Goal: Information Seeking & Learning: Learn about a topic

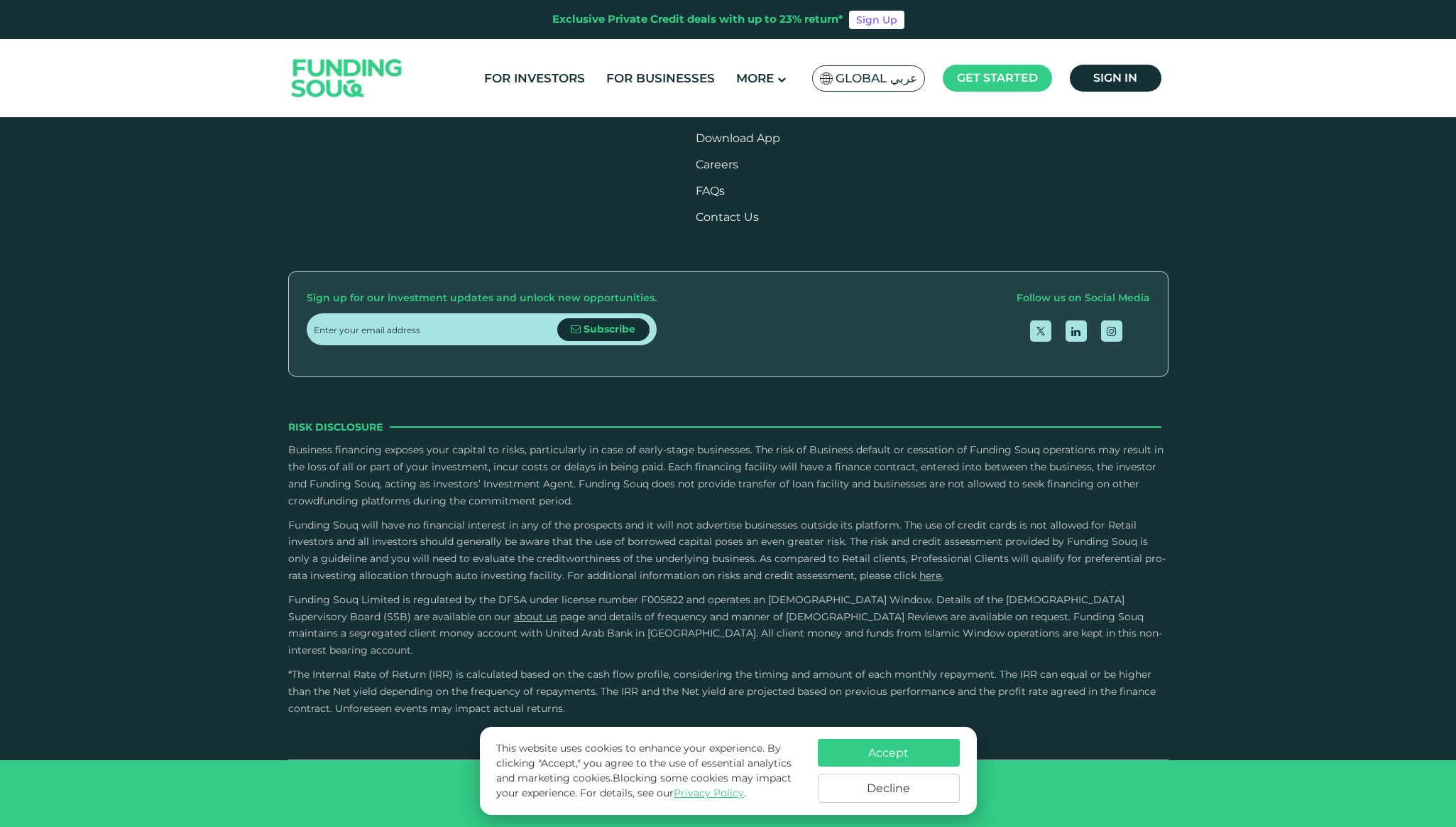
type tc-range-slider "4"
drag, startPoint x: 1060, startPoint y: 203, endPoint x: 623, endPoint y: 299, distance: 447.4
drag, startPoint x: 971, startPoint y: 235, endPoint x: 656, endPoint y: 285, distance: 318.9
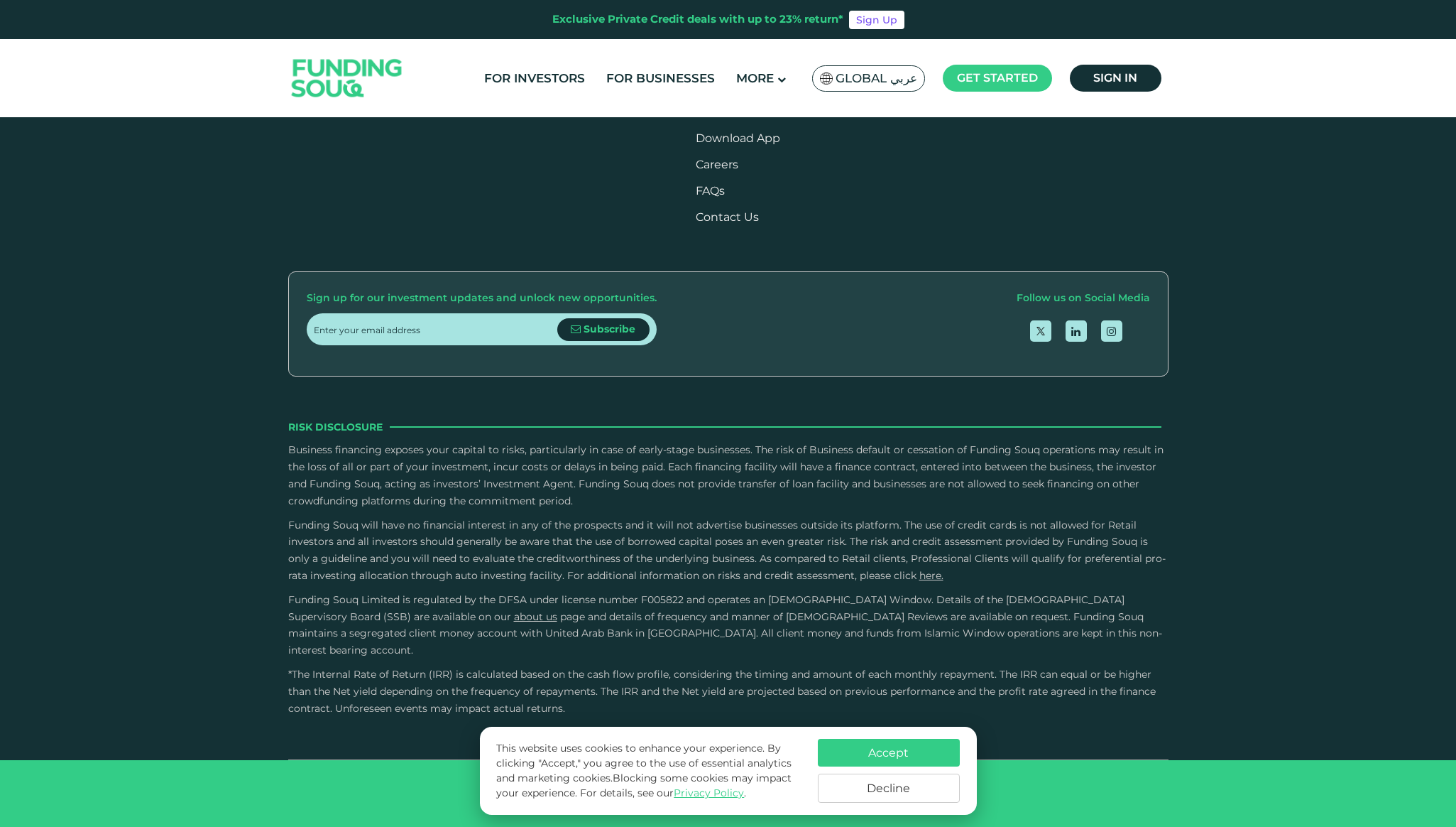
drag, startPoint x: 963, startPoint y: 282, endPoint x: 487, endPoint y: 282, distance: 476.0
click at [894, 11] on div "IRR 25.9%" at bounding box center [995, 1] width 204 height 20
click at [520, 70] on link "For Investors" at bounding box center [534, 78] width 108 height 24
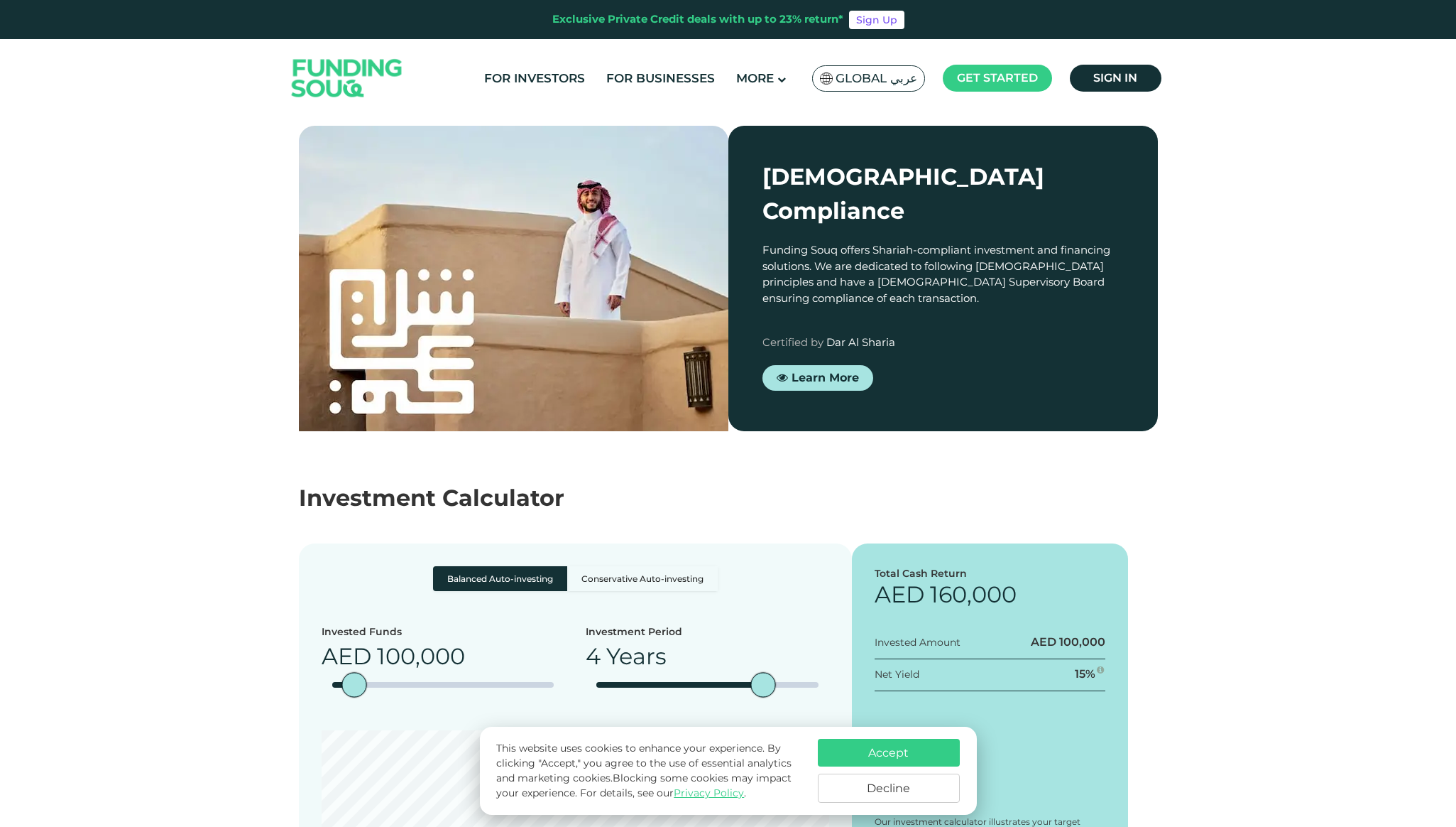
scroll to position [1886, 0]
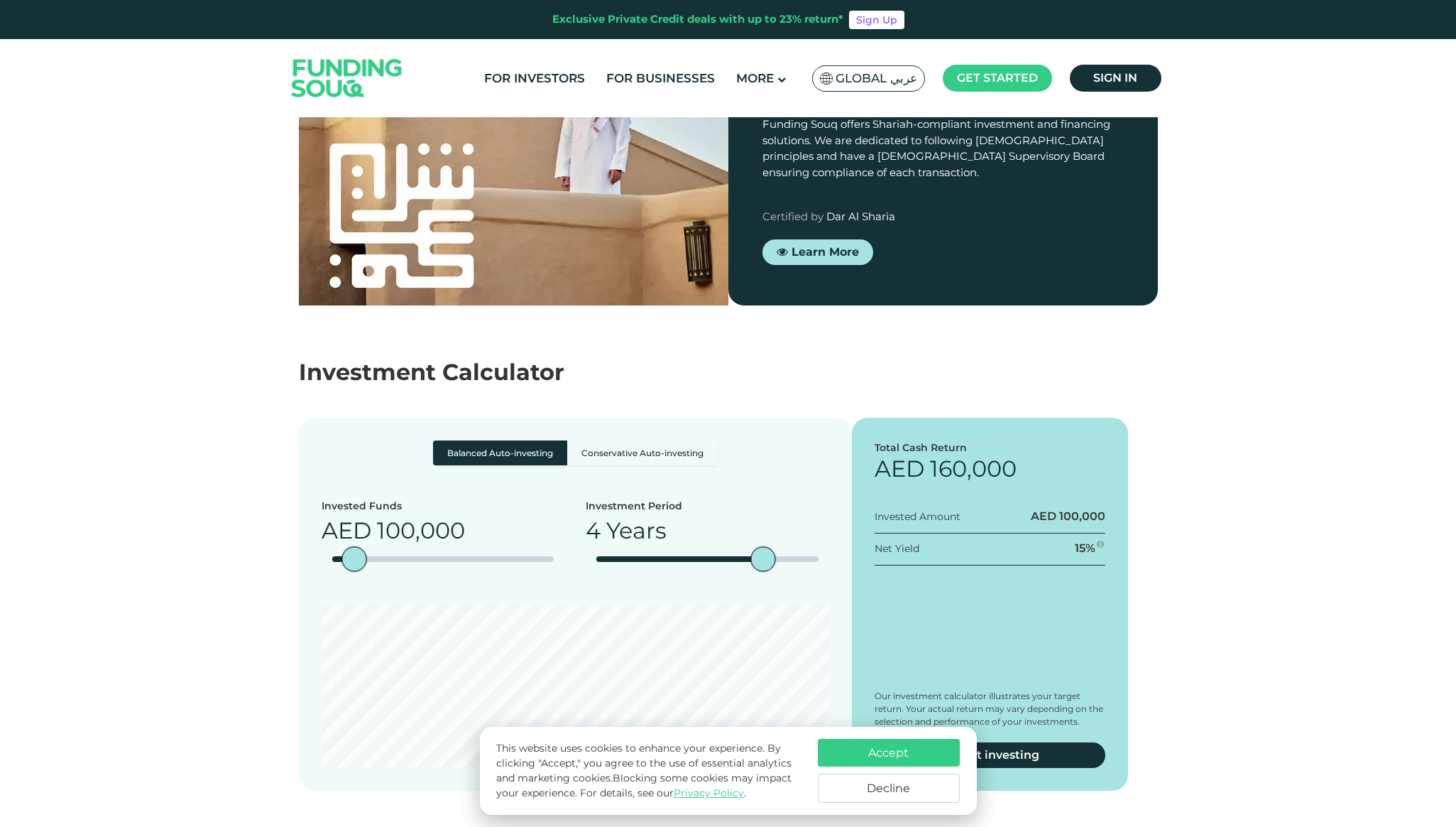
click at [889, 746] on button "Accept" at bounding box center [888, 752] width 142 height 28
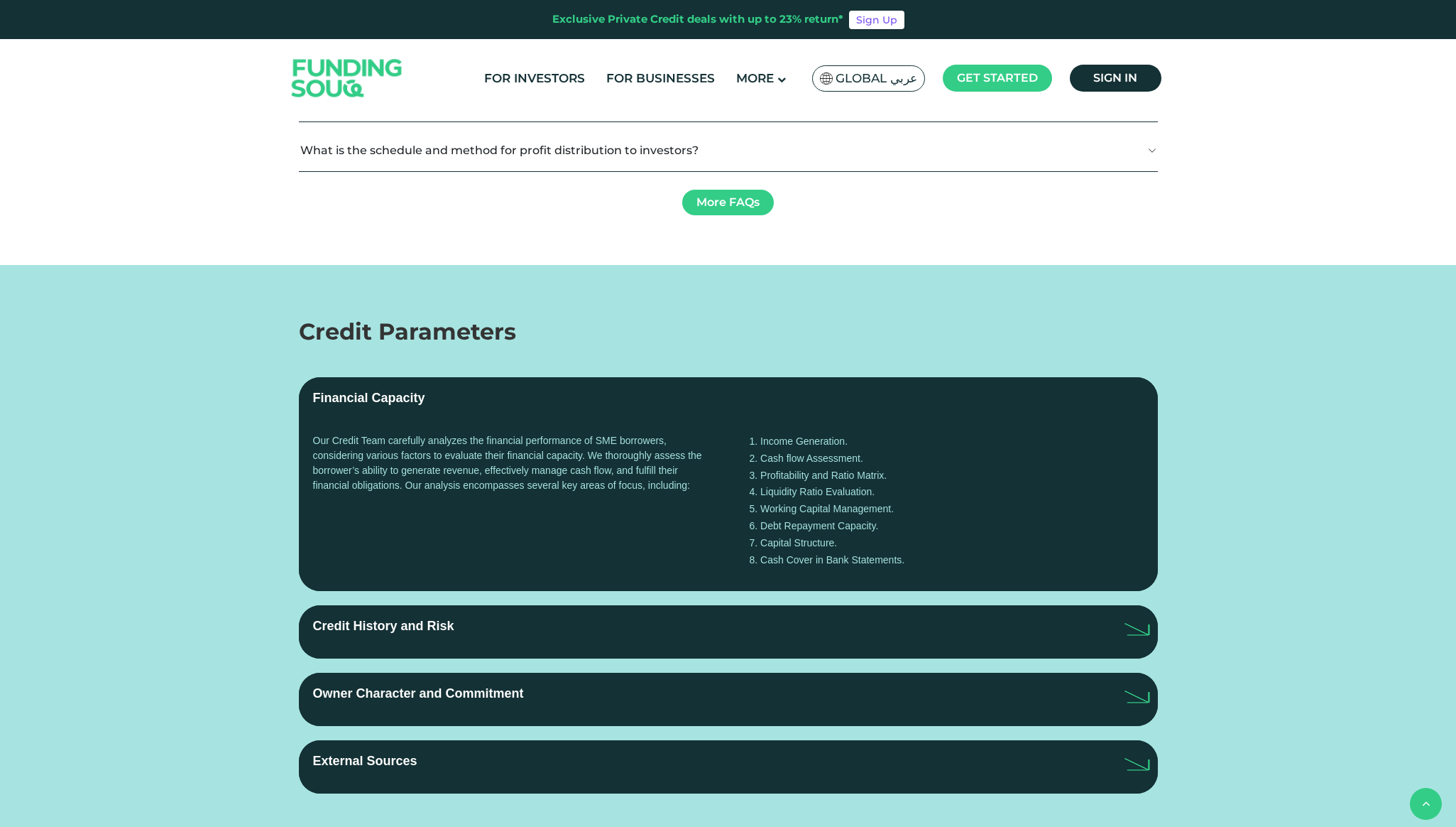
scroll to position [2864, 0]
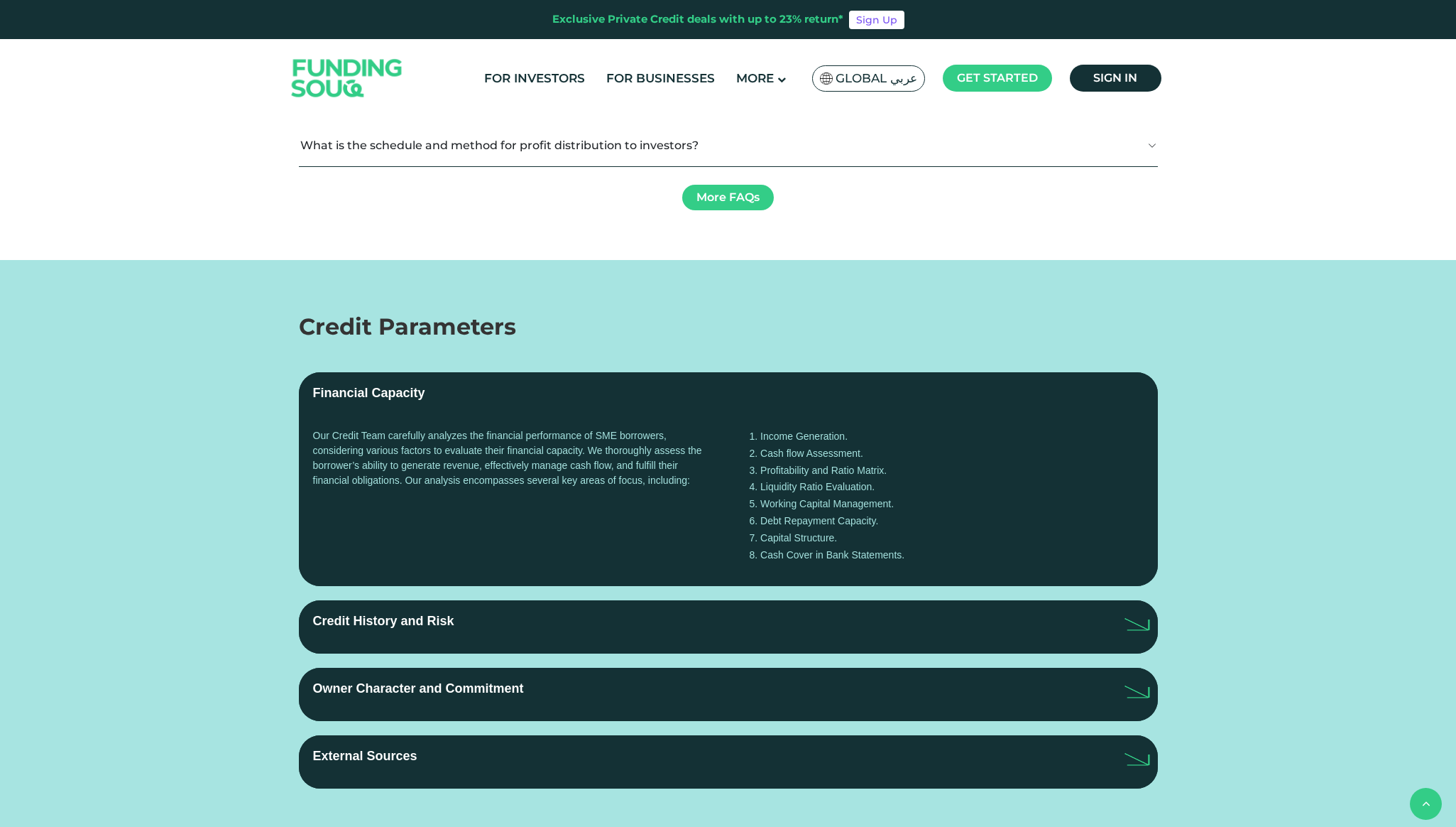
click at [821, 67] on button "What commission fees does Funding Souq charge its investors?" at bounding box center [728, 46] width 859 height 42
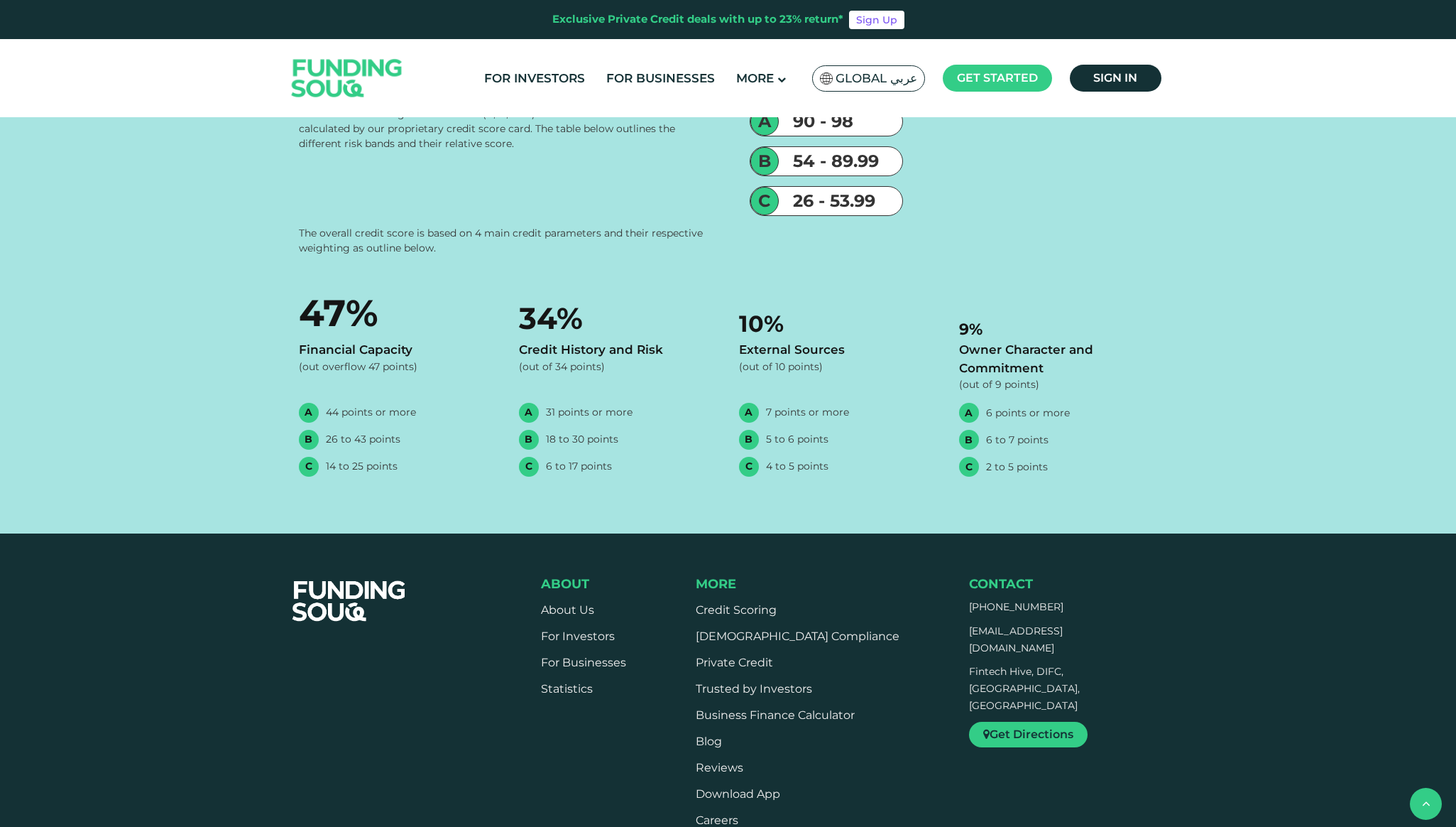
scroll to position [3695, 0]
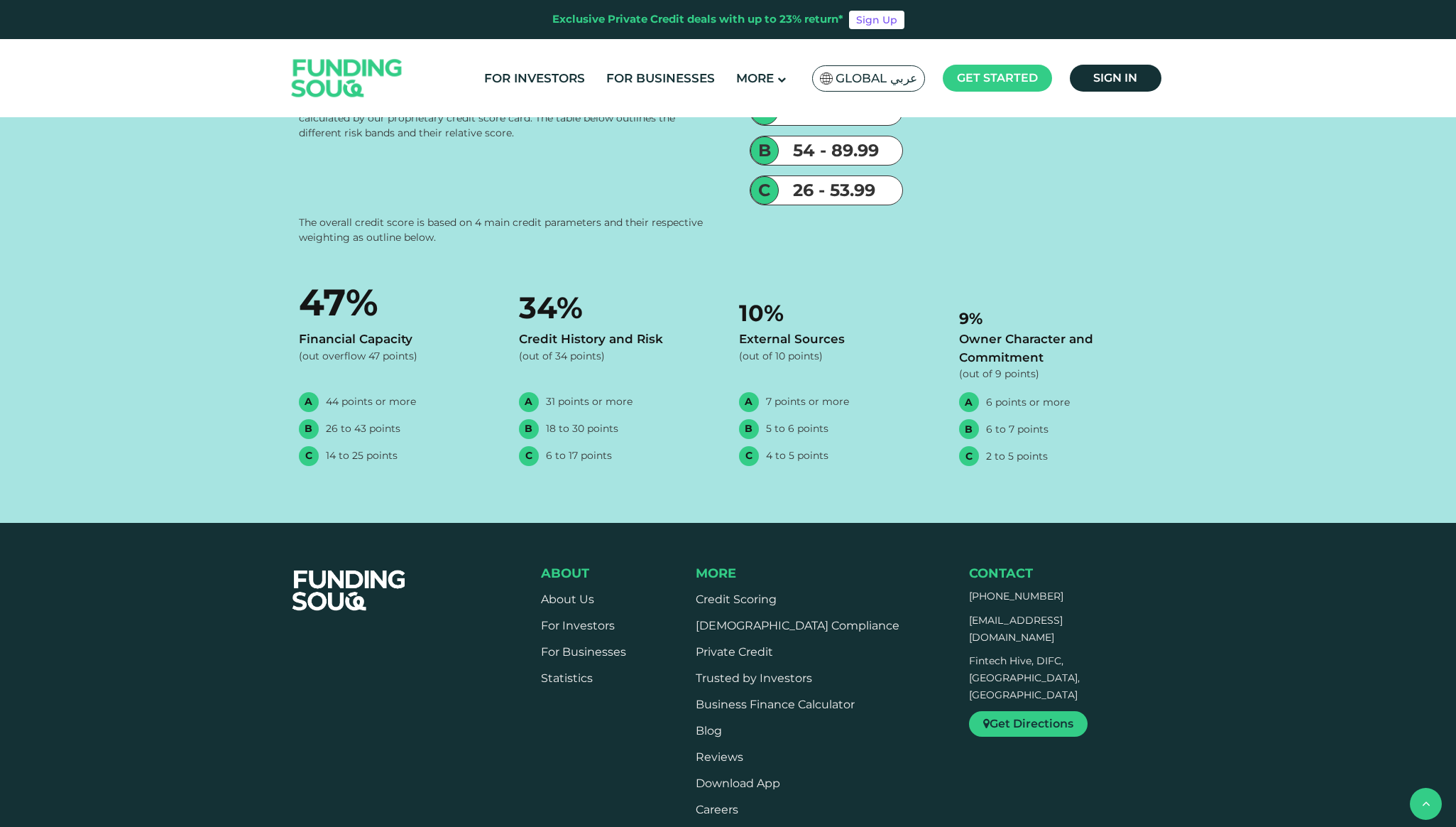
click at [0, 0] on input "Credit History and Risk" at bounding box center [0, 0] width 0 height 0
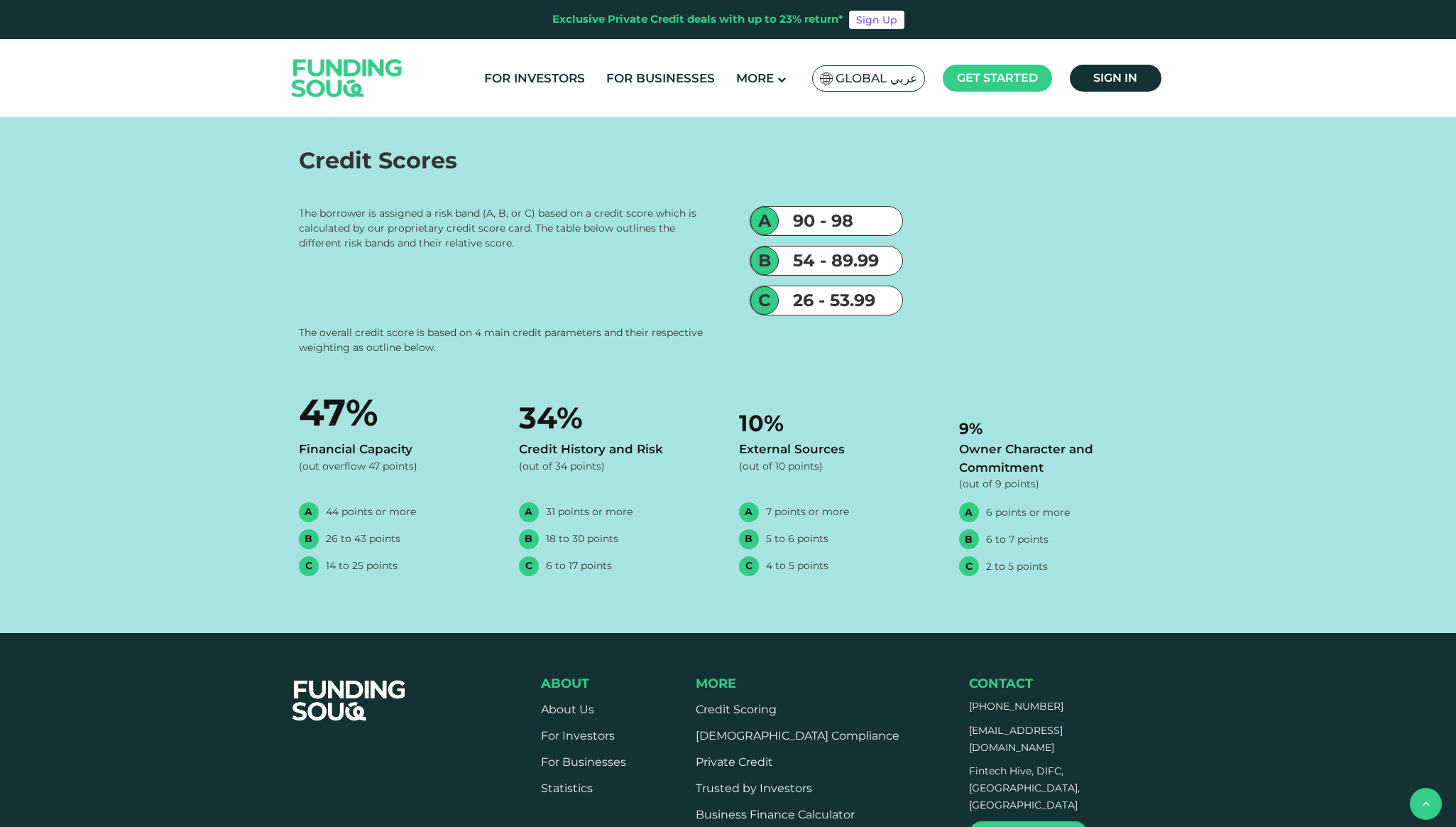
click at [723, 26] on label "Owner Character and Commitment" at bounding box center [728, 0] width 859 height 54
click at [0, 0] on input "Owner Character and Commitment" at bounding box center [0, 0] width 0 height 0
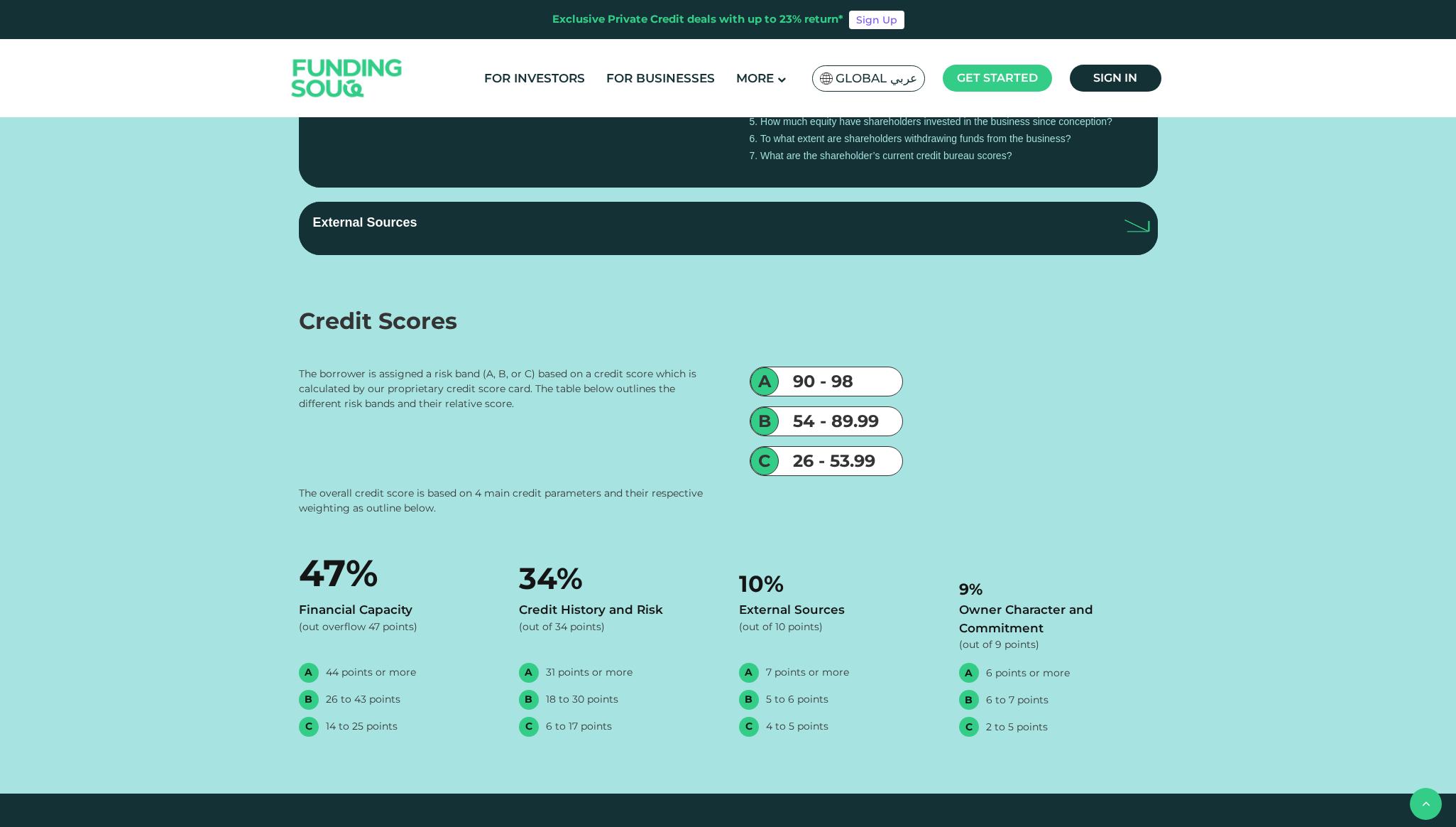
click at [689, 254] on label "External Sources" at bounding box center [728, 228] width 859 height 54
click at [0, 0] on input "External Sources" at bounding box center [0, 0] width 0 height 0
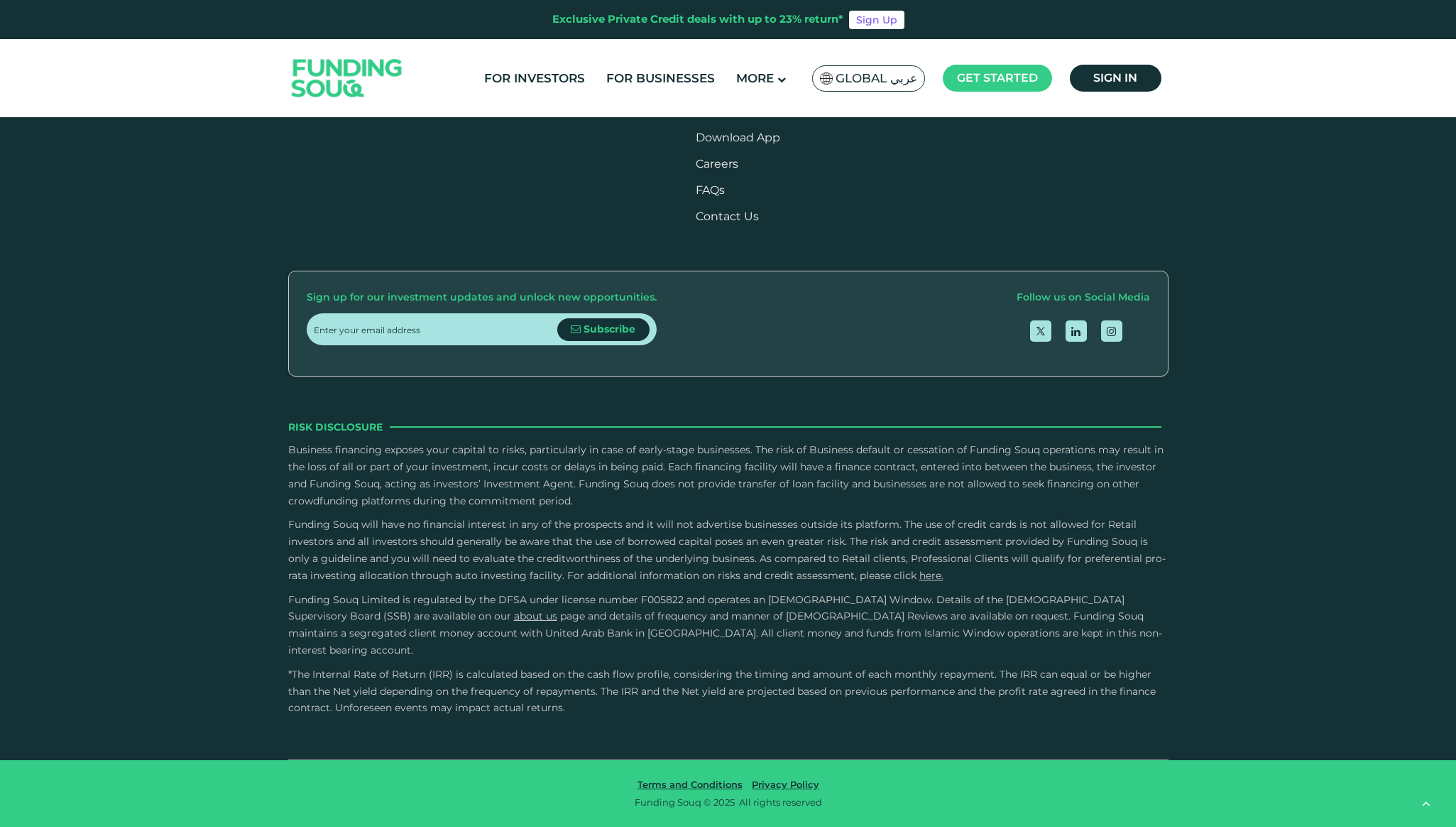
scroll to position [4855, 0]
click at [741, 66] on link "Business Finance Calculator" at bounding box center [775, 58] width 159 height 14
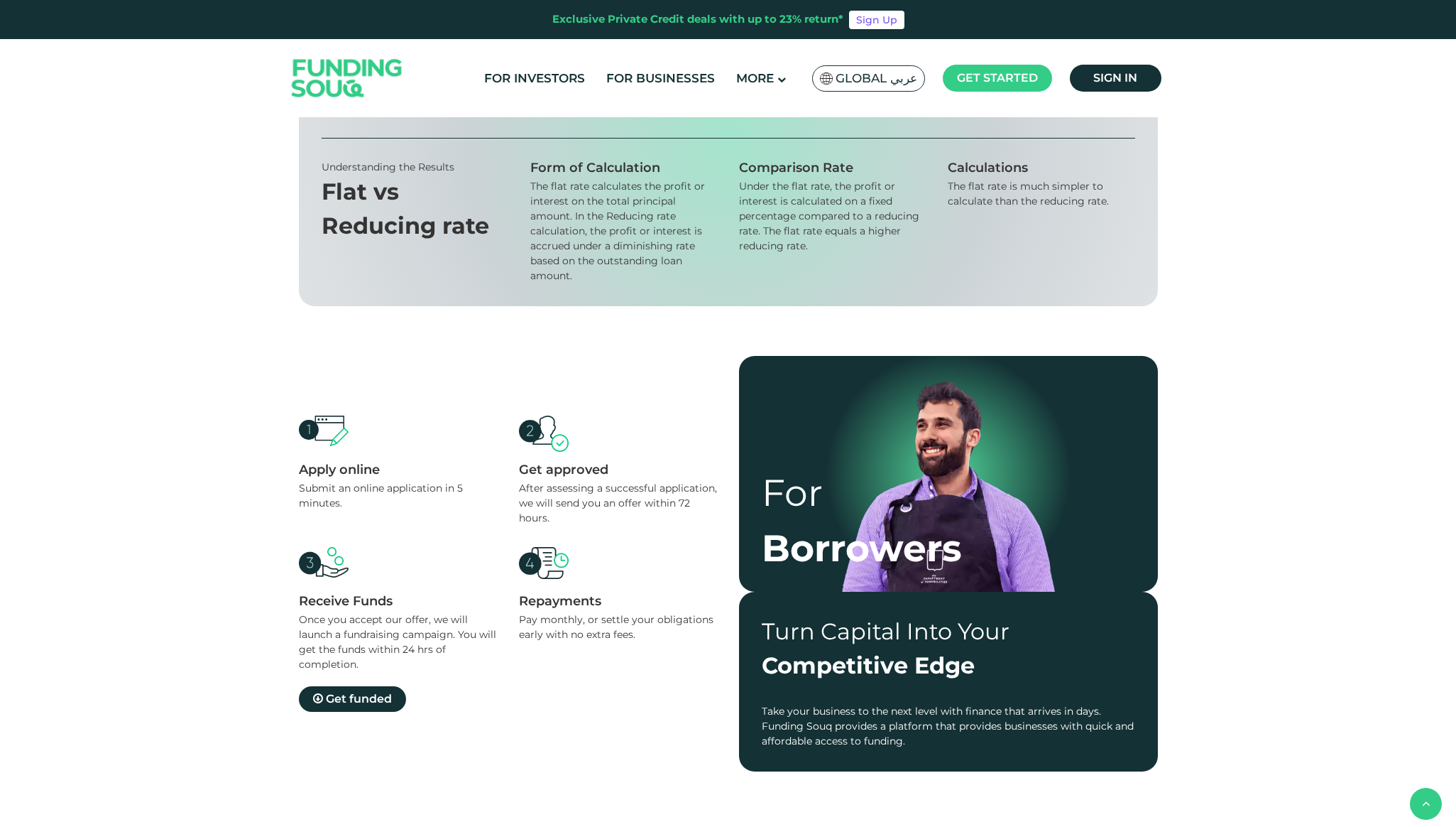
scroll to position [850, 0]
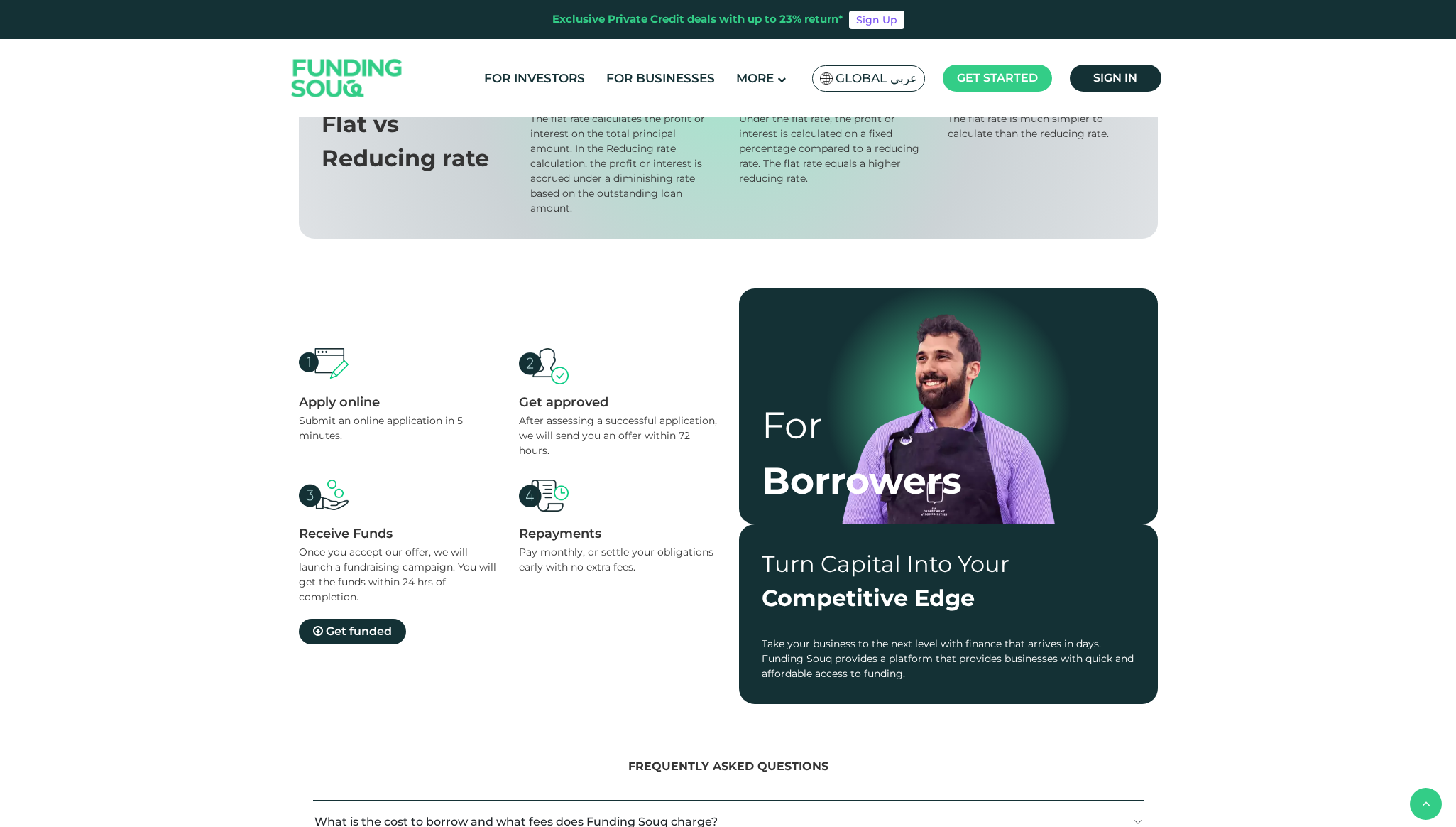
click at [999, 488] on img at bounding box center [948, 417] width 213 height 213
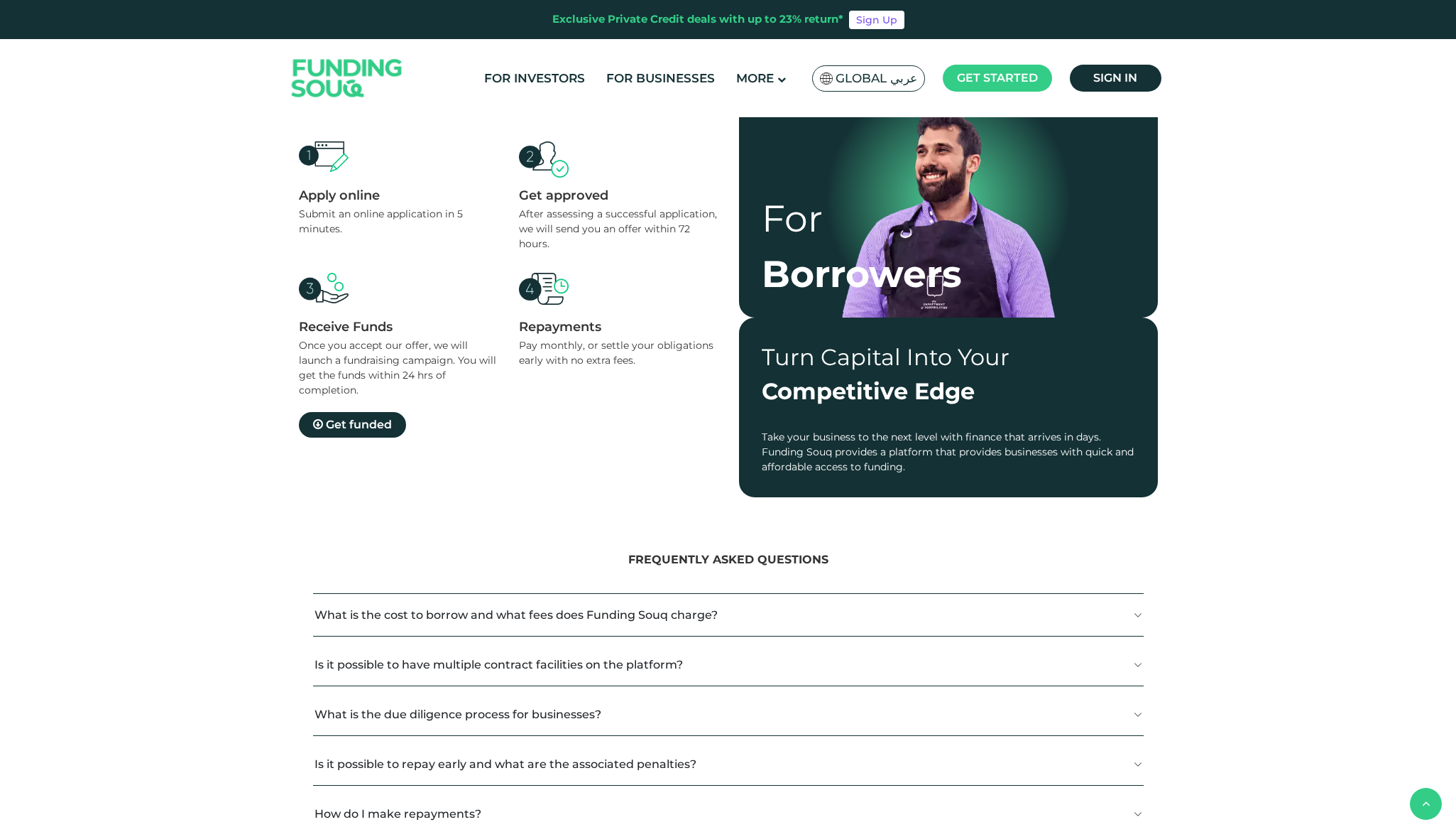
scroll to position [1092, 0]
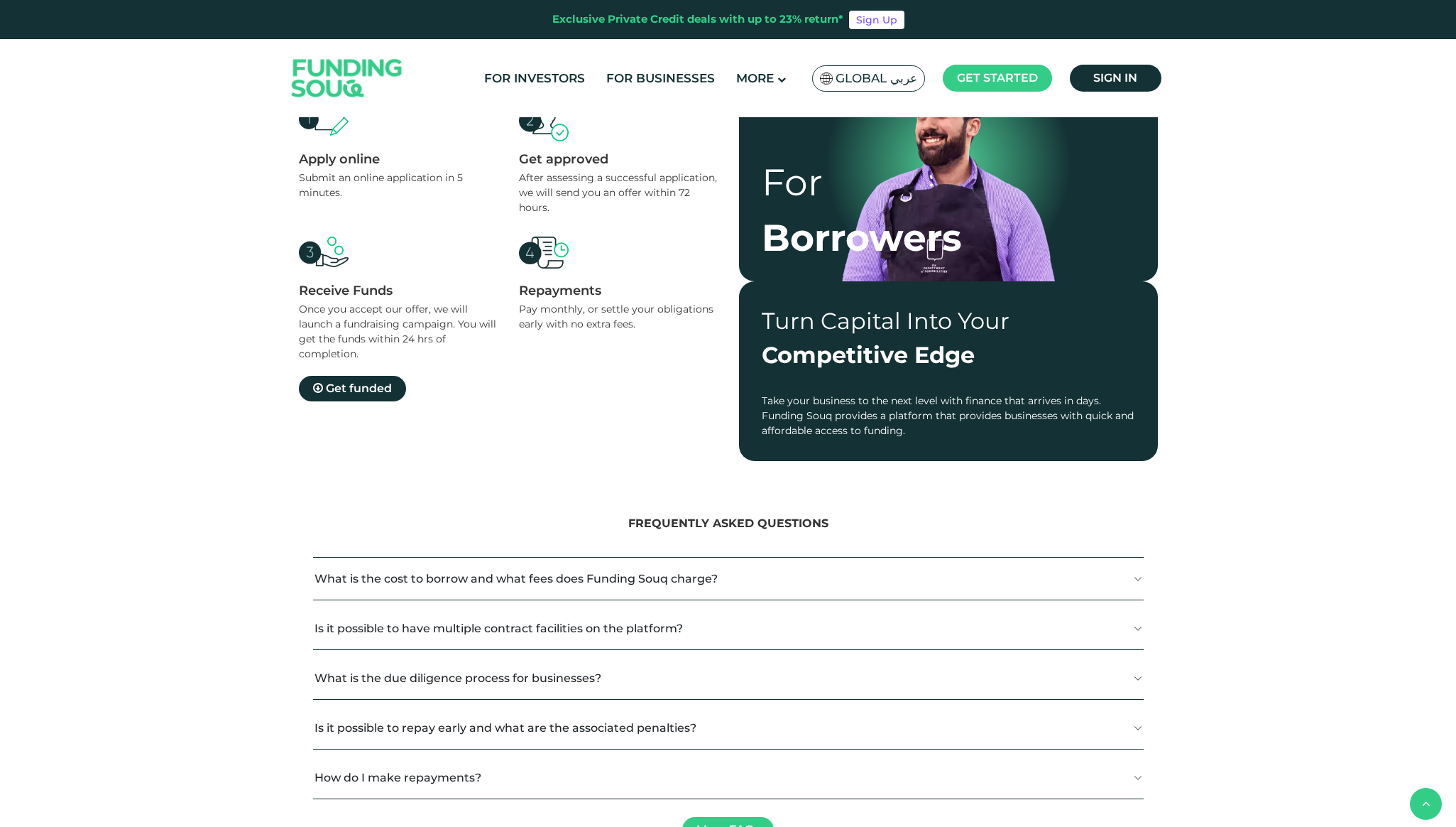
click at [903, 579] on button "What is the cost to borrow and what fees does Funding Souq charge?" at bounding box center [728, 579] width 831 height 42
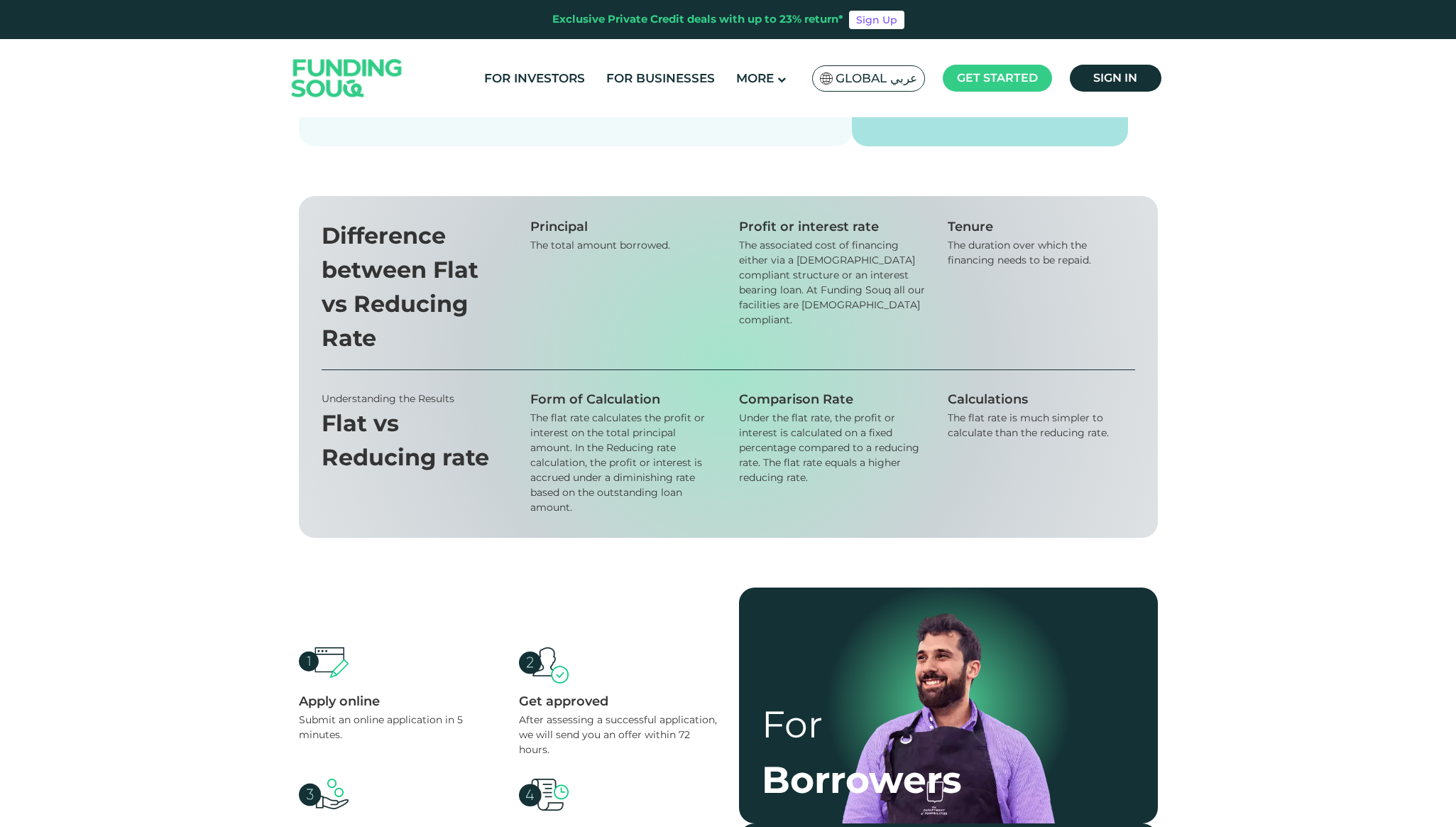
scroll to position [0, 0]
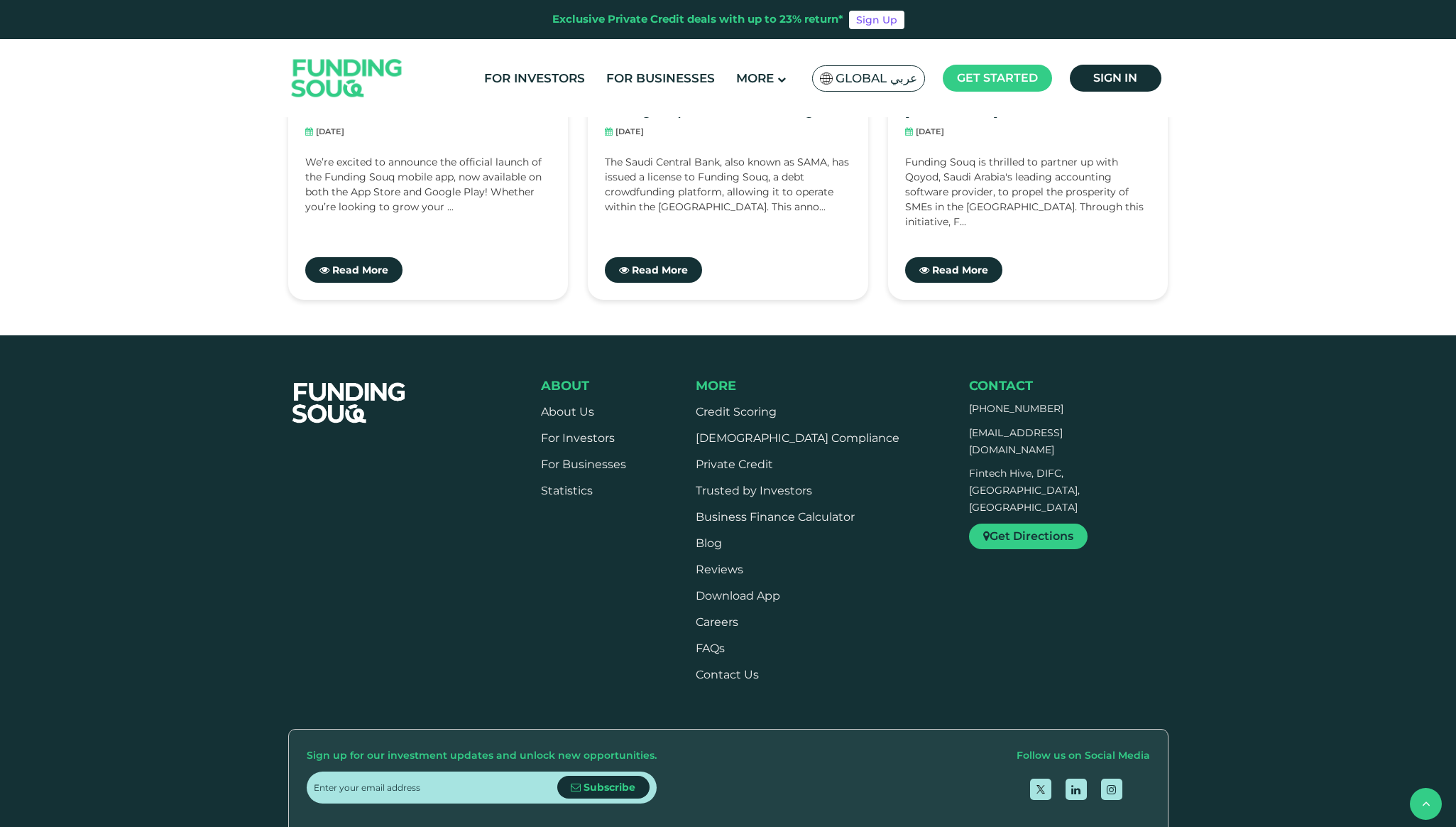
scroll to position [1820, 0]
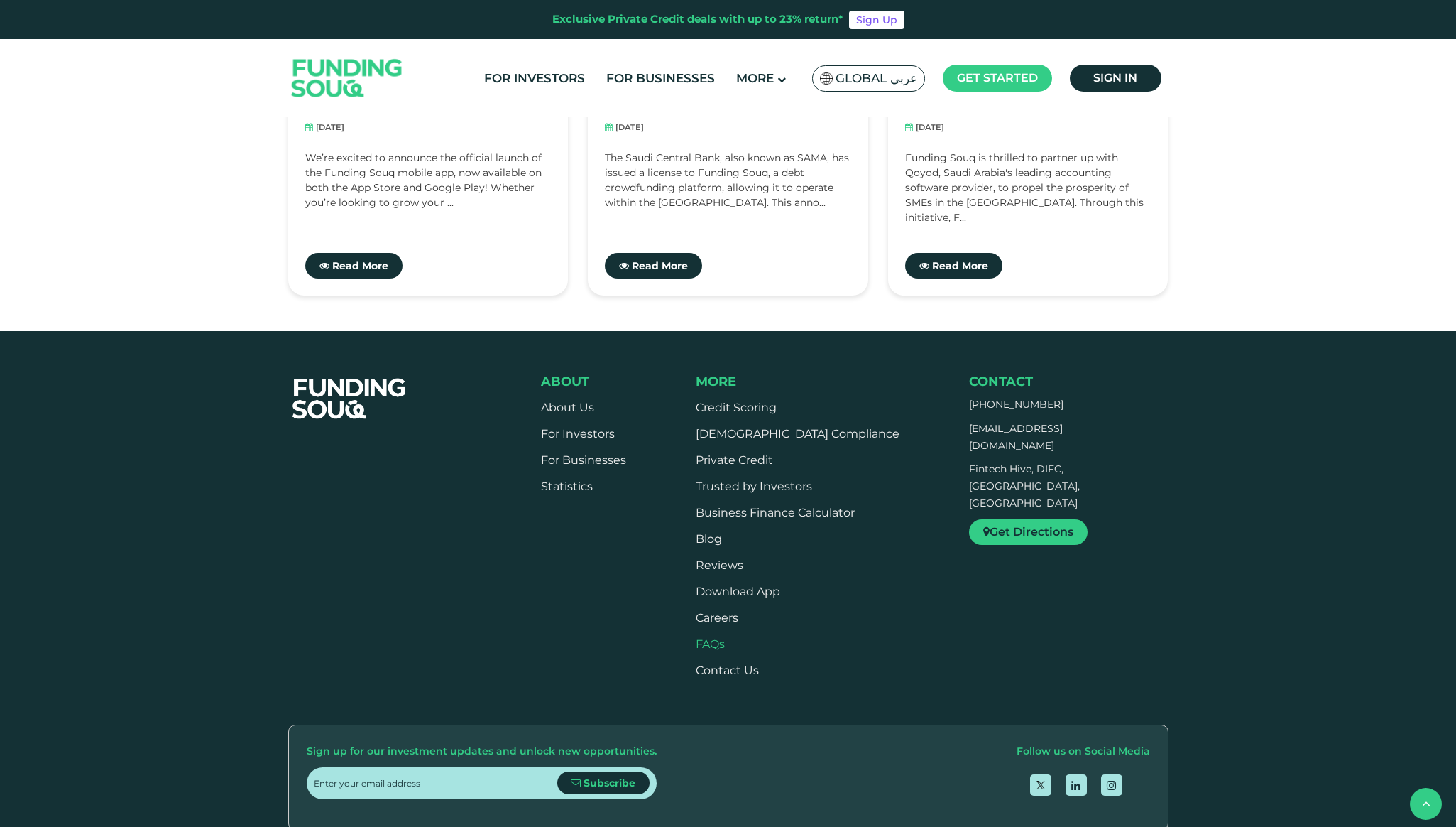
click at [724, 645] on link "FAQs" at bounding box center [711, 644] width 29 height 14
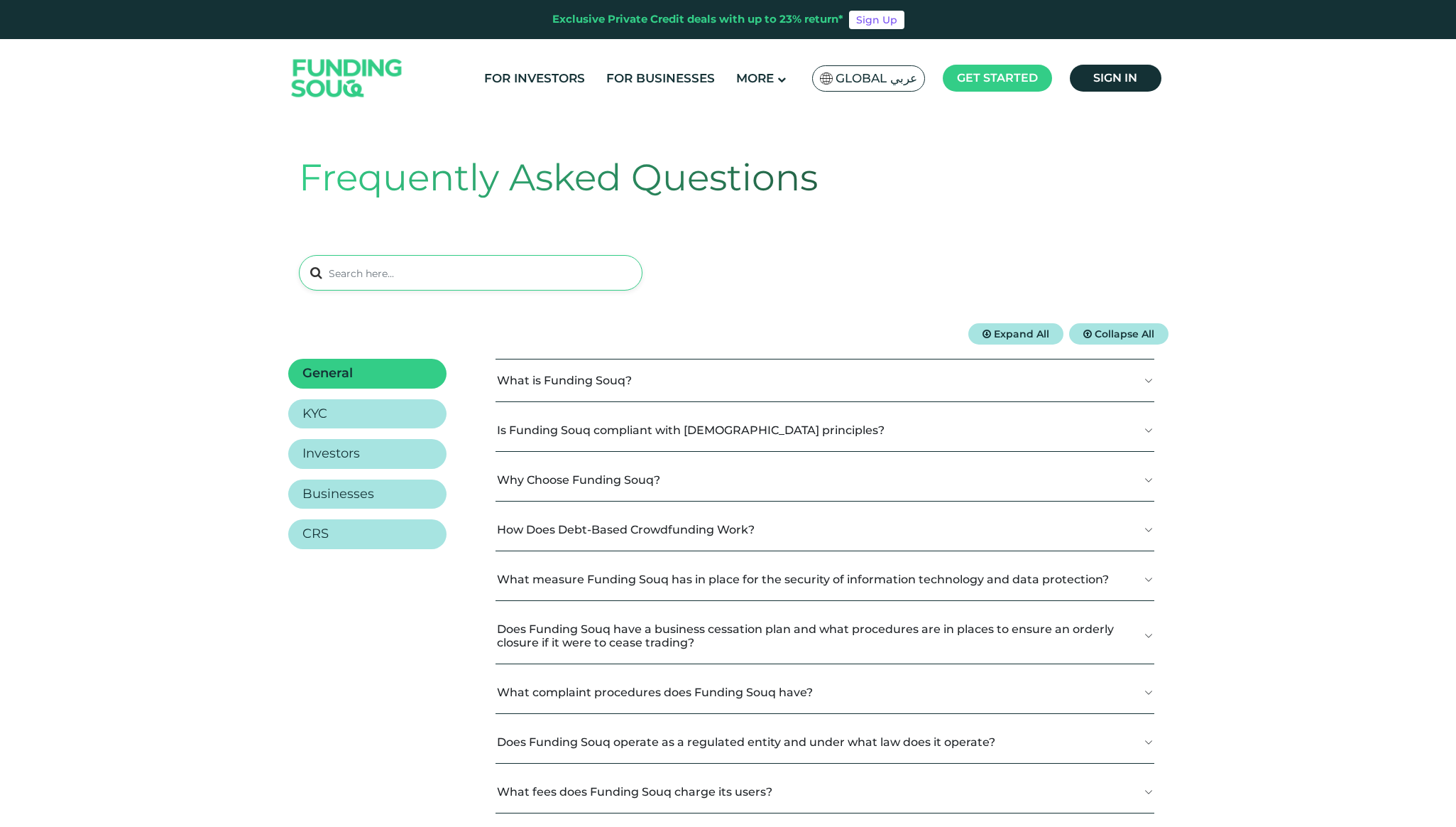
click at [565, 276] on input at bounding box center [470, 273] width 344 height 36
type input "defaul;t"
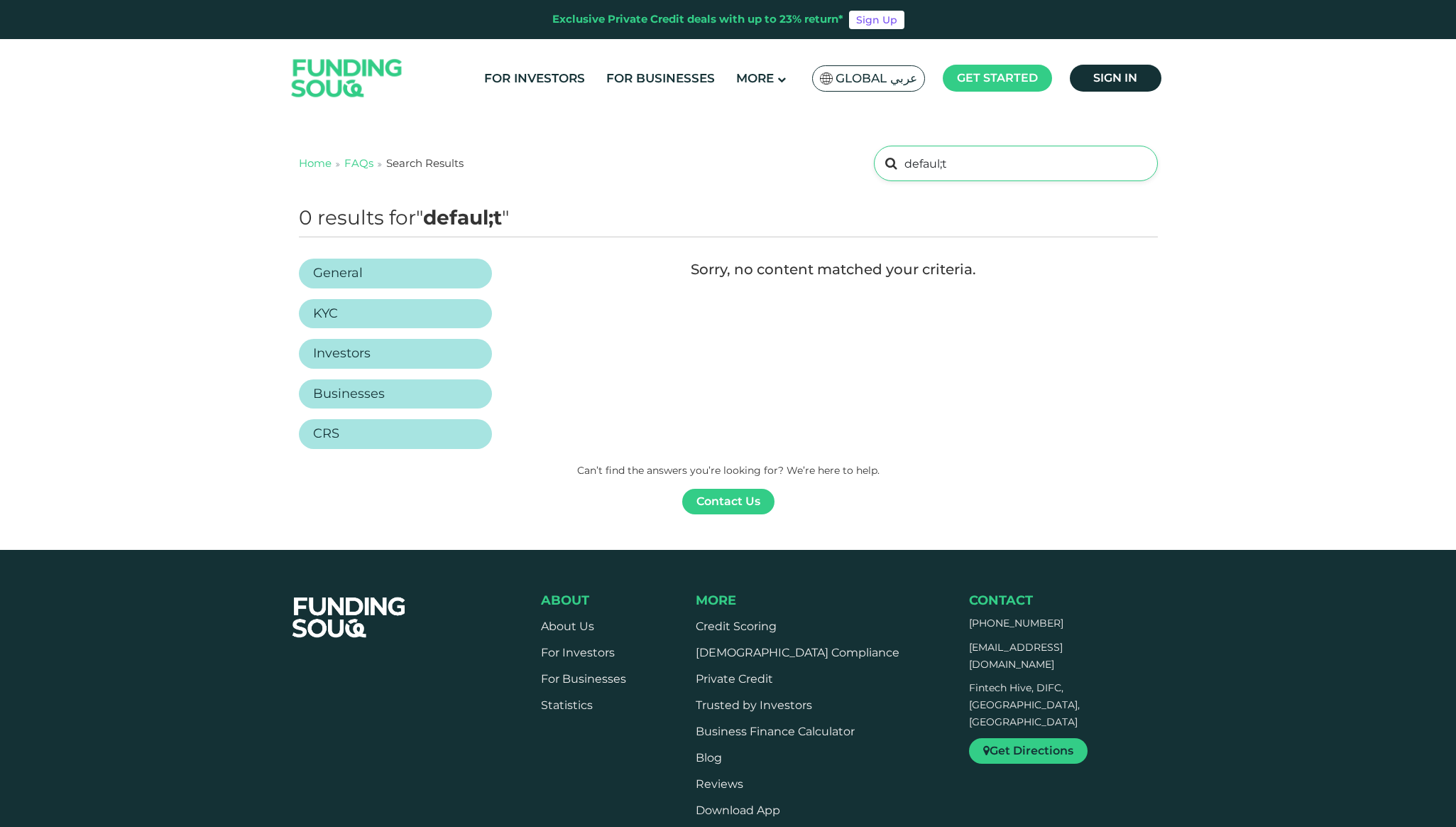
click at [958, 170] on input "defaul;t" at bounding box center [1015, 163] width 283 height 36
type input "default"
click at [953, 162] on input "default" at bounding box center [1015, 163] width 283 height 36
click at [583, 85] on link "For Investors" at bounding box center [534, 78] width 108 height 24
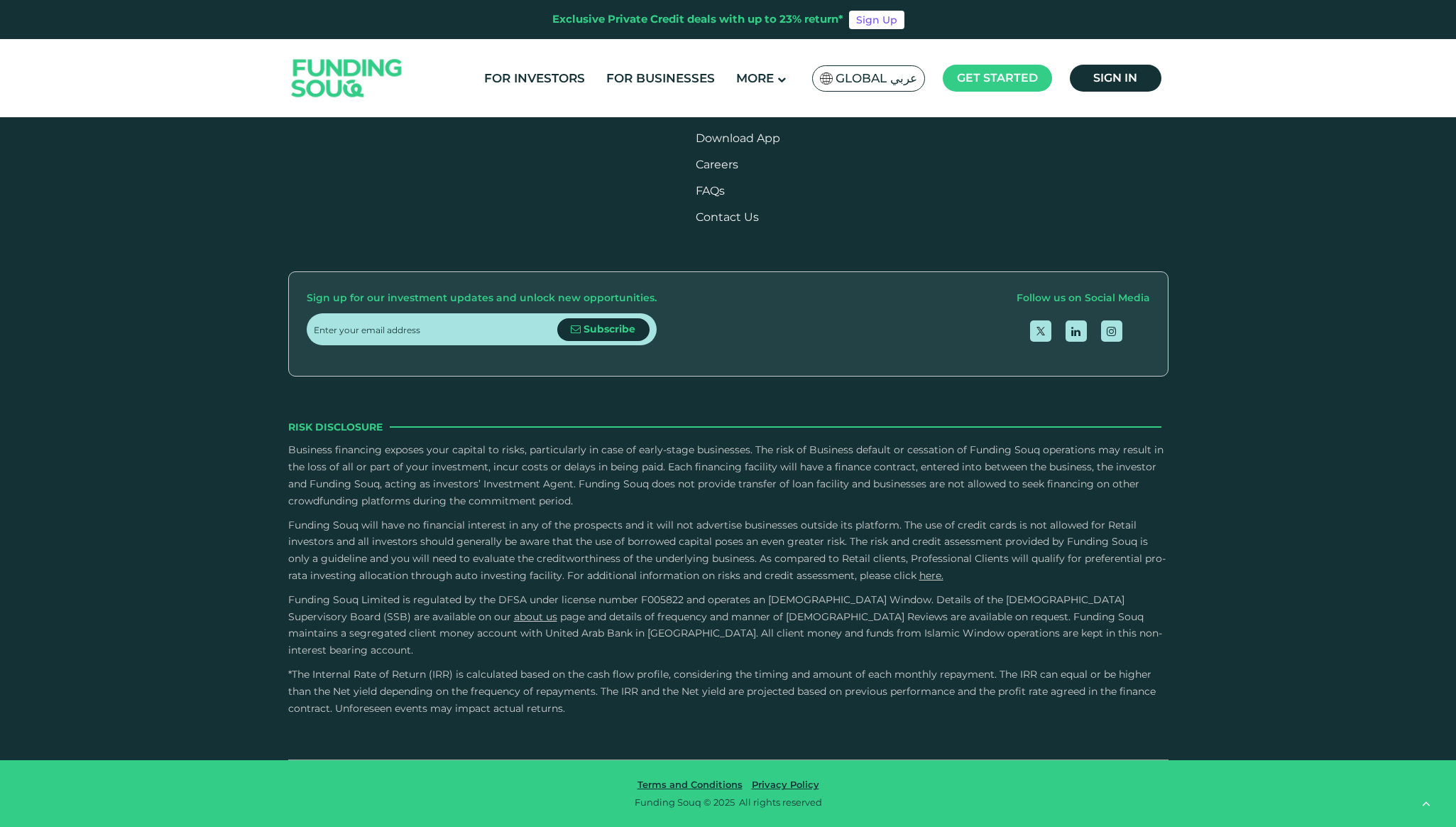
scroll to position [2963, 0]
click at [573, 24] on button "What is the schedule and method for profit distribution to investors?" at bounding box center [728, 3] width 859 height 42
